Goal: Entertainment & Leisure: Consume media (video, audio)

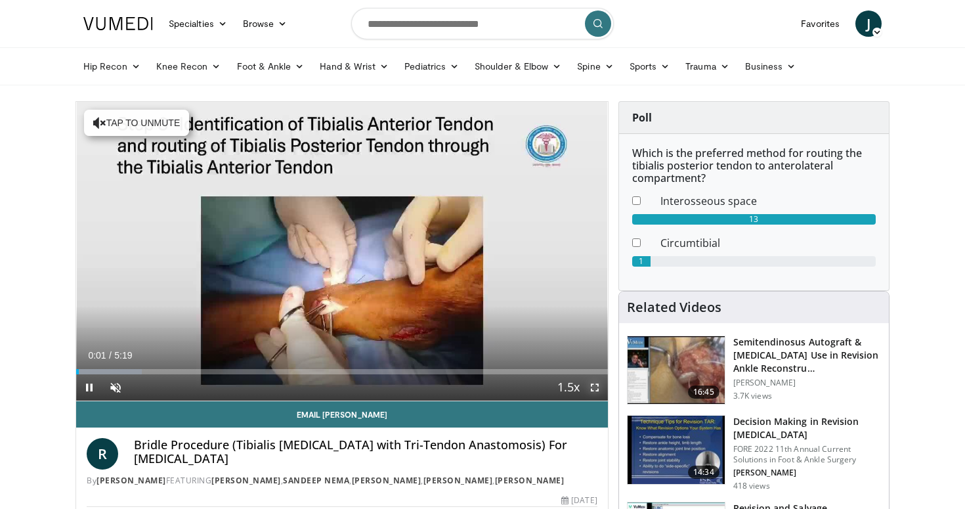
click at [595, 388] on span "Video Player" at bounding box center [595, 387] width 26 height 26
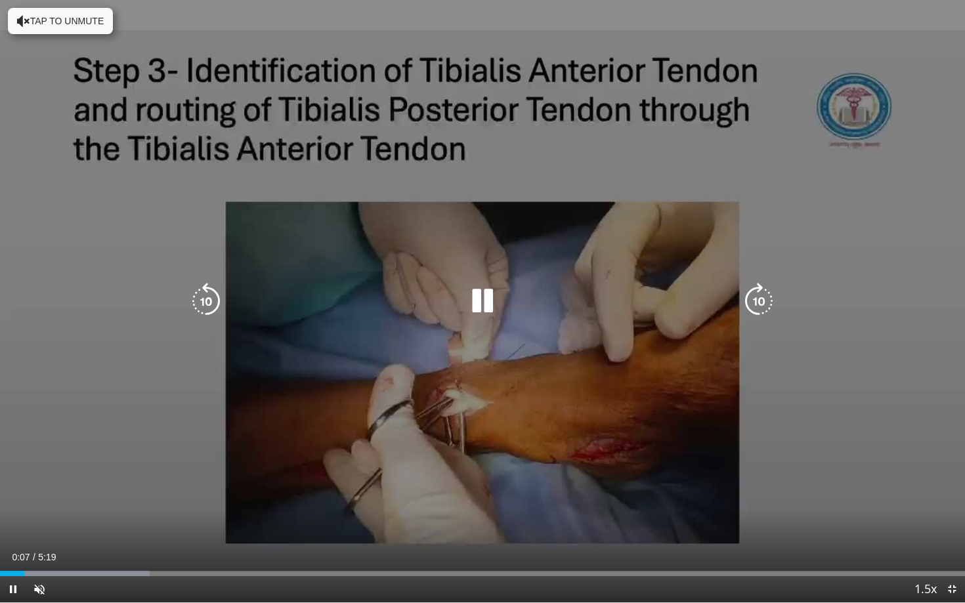
click at [752, 297] on icon "Video Player" at bounding box center [759, 301] width 37 height 37
click at [761, 293] on icon "Video Player" at bounding box center [759, 301] width 37 height 37
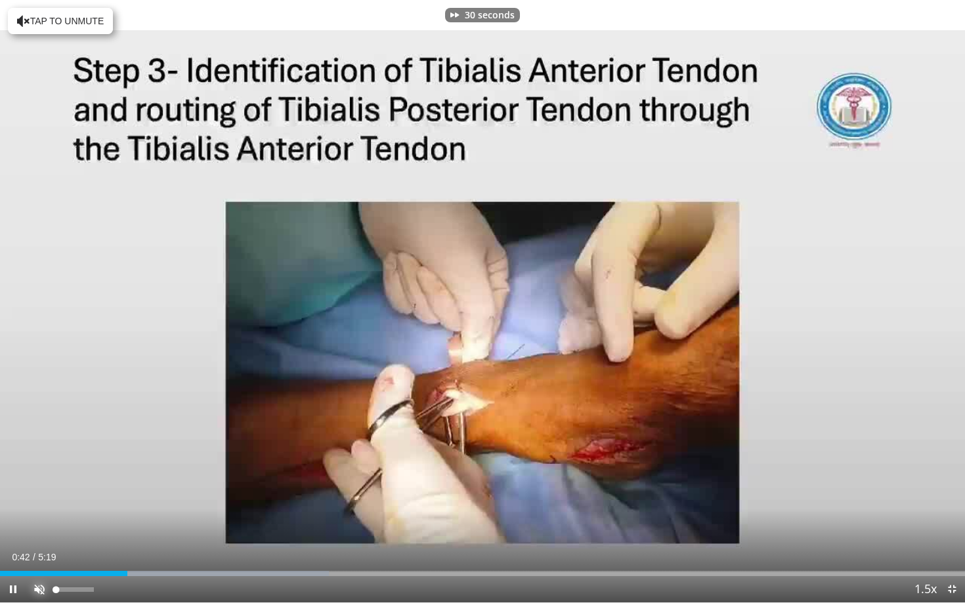
click at [39, 508] on span "Video Player" at bounding box center [39, 589] width 26 height 26
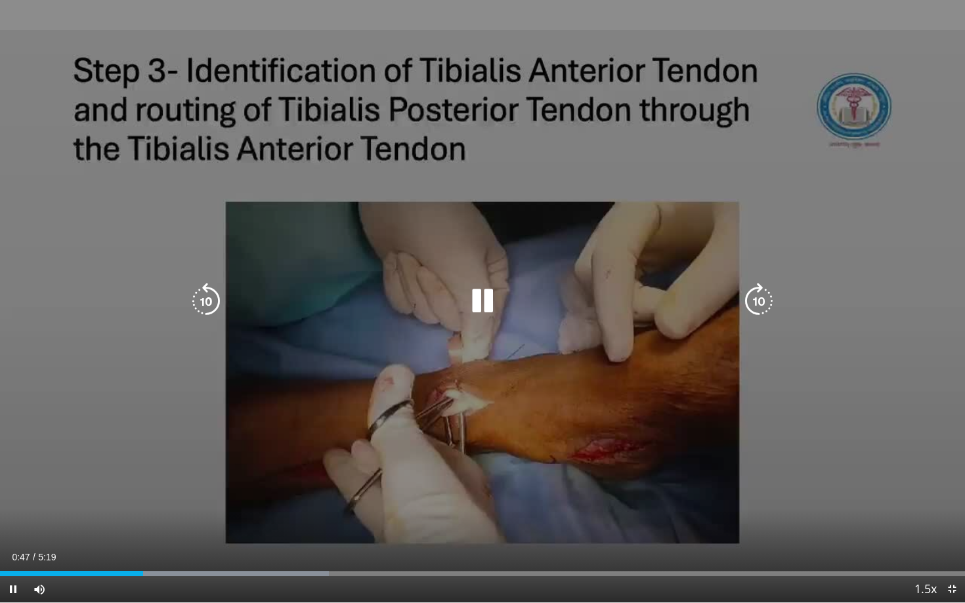
click at [475, 295] on icon "Video Player" at bounding box center [482, 301] width 37 height 37
click at [474, 291] on icon "Video Player" at bounding box center [482, 301] width 37 height 37
click at [429, 295] on div "Video Player" at bounding box center [482, 301] width 579 height 26
click at [487, 297] on icon "Video Player" at bounding box center [482, 301] width 37 height 37
click at [488, 305] on icon "Video Player" at bounding box center [482, 301] width 37 height 37
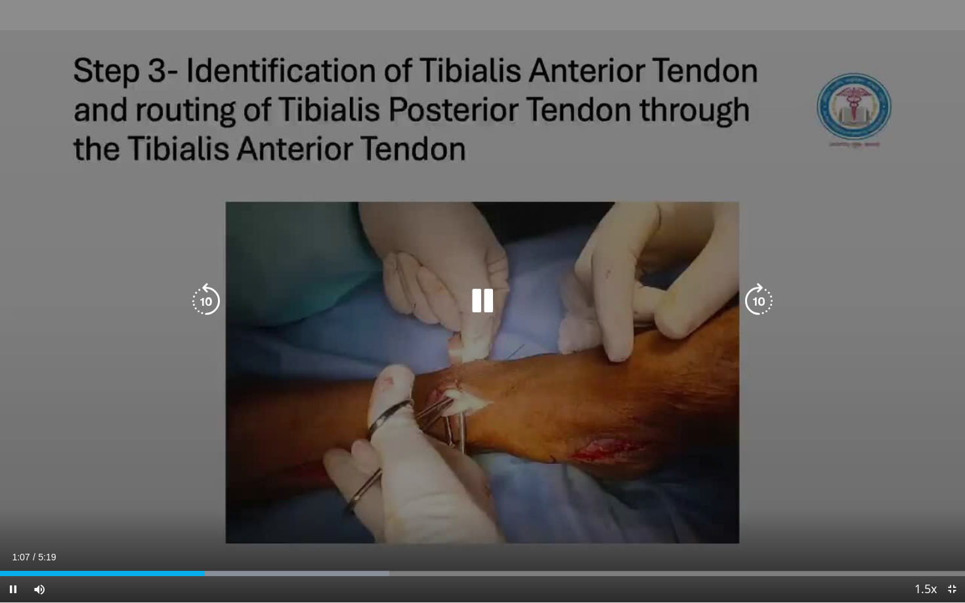
click at [488, 305] on icon "Video Player" at bounding box center [482, 301] width 37 height 37
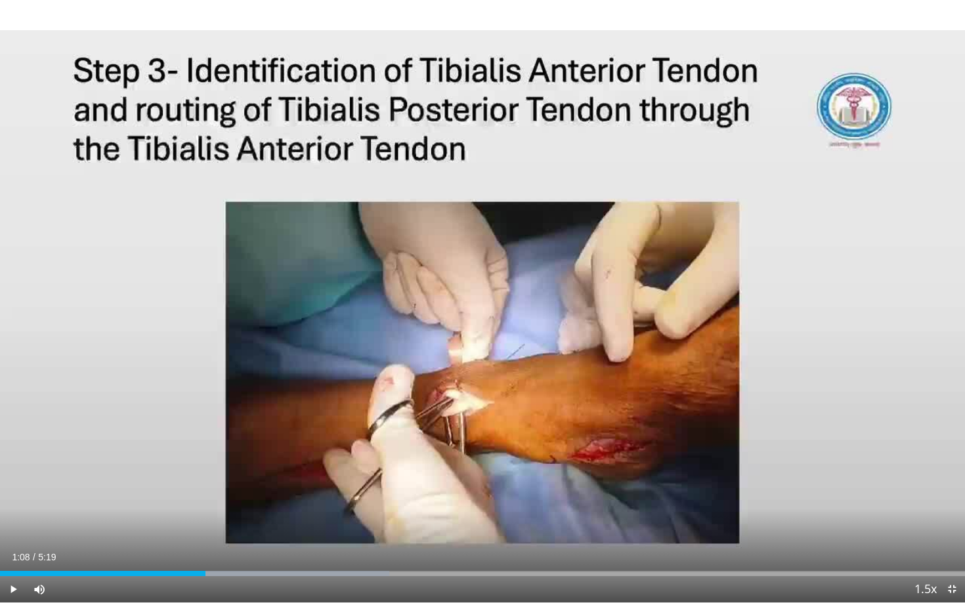
click at [964, 508] on div "30 seconds Tap to unmute" at bounding box center [482, 301] width 965 height 603
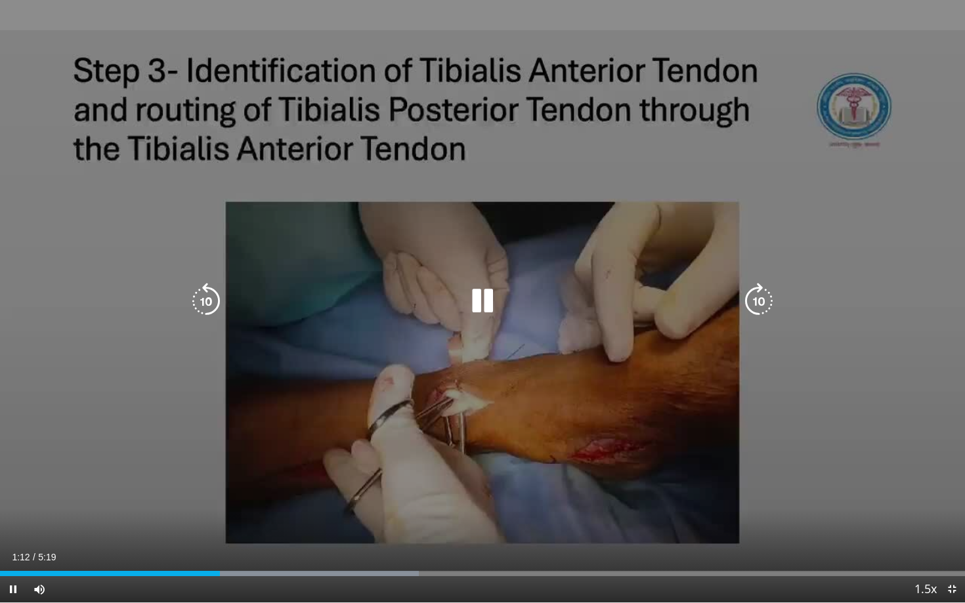
click at [964, 492] on div "30 seconds Tap to unmute" at bounding box center [482, 301] width 965 height 603
click at [486, 299] on icon "Video Player" at bounding box center [482, 301] width 37 height 37
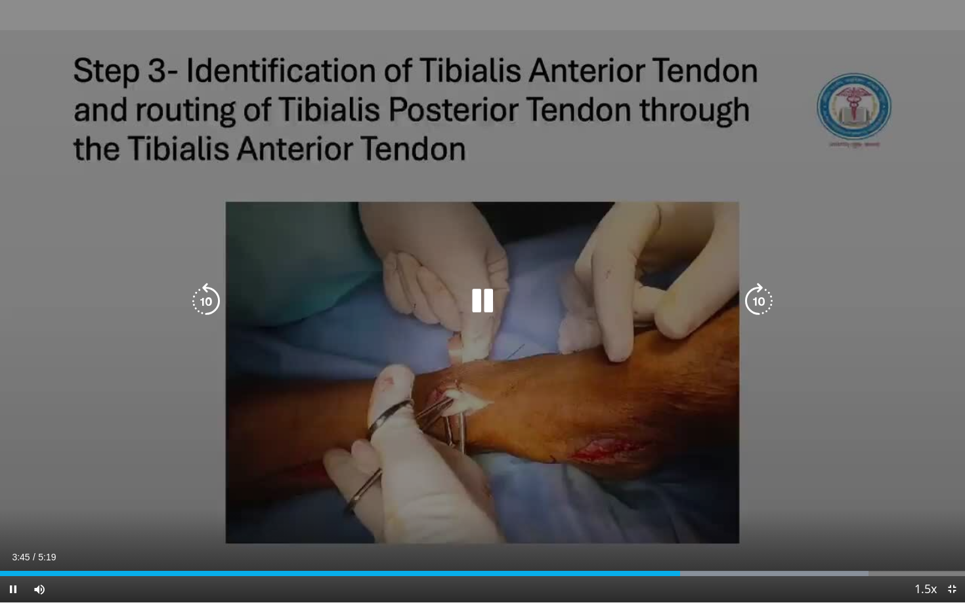
click at [494, 295] on icon "Video Player" at bounding box center [482, 301] width 37 height 37
click at [464, 312] on icon "Video Player" at bounding box center [482, 301] width 37 height 37
click at [475, 307] on icon "Video Player" at bounding box center [482, 301] width 37 height 37
click at [465, 310] on icon "Video Player" at bounding box center [482, 301] width 37 height 37
click at [964, 416] on div "10 seconds Tap to unmute" at bounding box center [482, 301] width 965 height 603
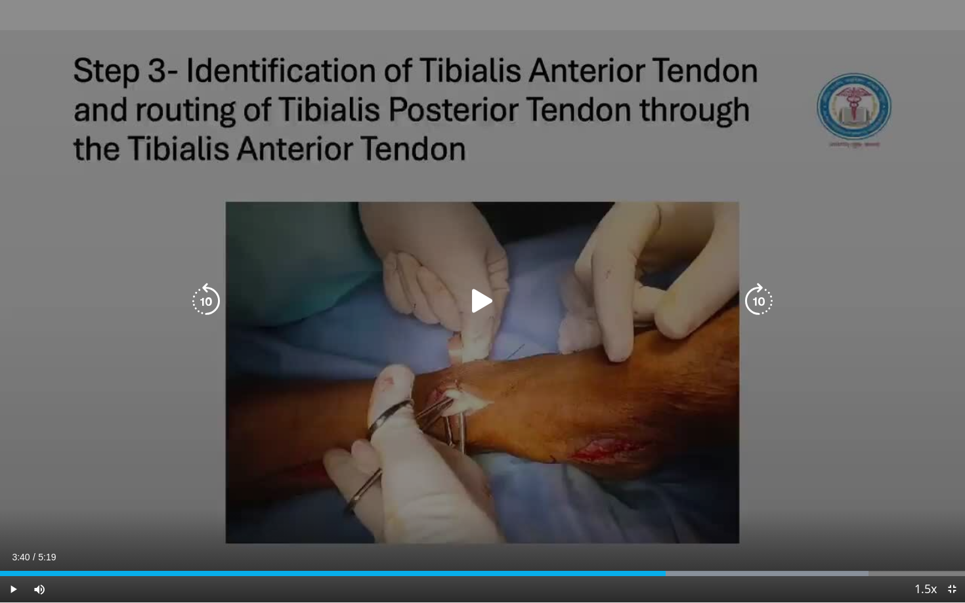
click at [667, 466] on div "10 seconds Tap to unmute" at bounding box center [482, 301] width 965 height 603
click at [476, 313] on icon "Video Player" at bounding box center [482, 301] width 37 height 37
click at [473, 297] on icon "Video Player" at bounding box center [482, 301] width 37 height 37
